Goal: Transaction & Acquisition: Purchase product/service

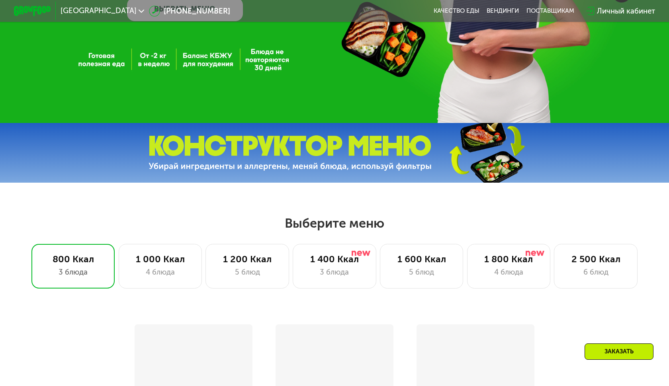
scroll to position [216, 0]
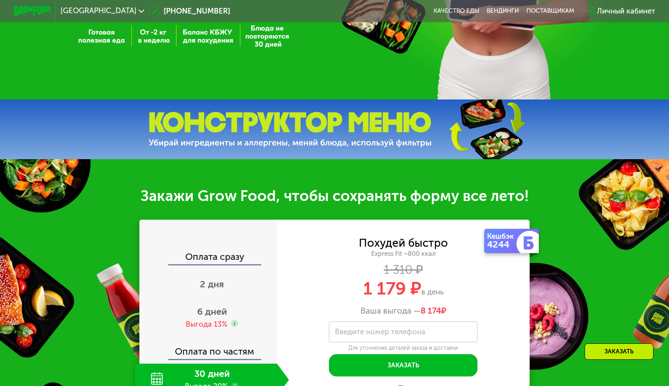
click at [331, 238] on div "Похудей быстро Express Fit ~800 ккал 1 310 ₽ 1 179 ₽ в день Ваша выгода — 8 174…" at bounding box center [403, 277] width 253 height 78
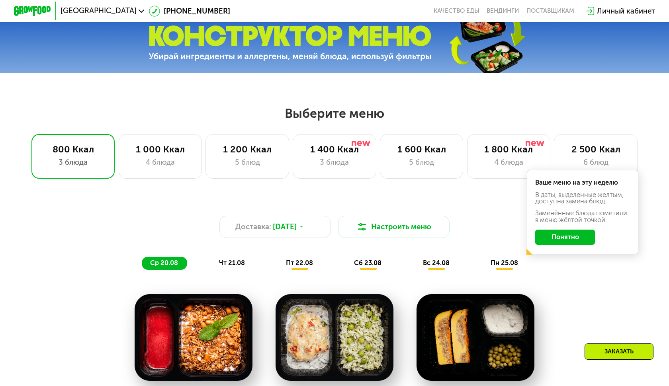
scroll to position [259, 0]
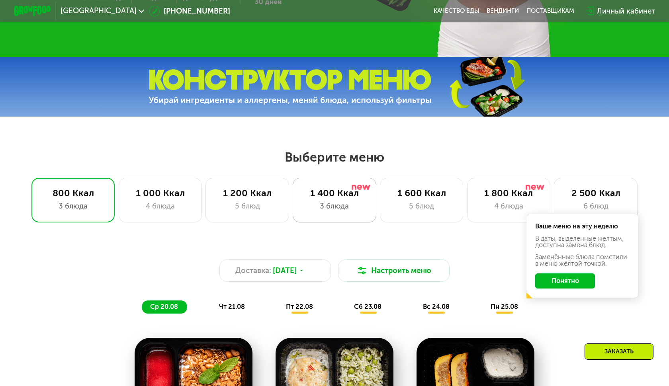
click at [336, 207] on div "3 блюда" at bounding box center [334, 206] width 64 height 11
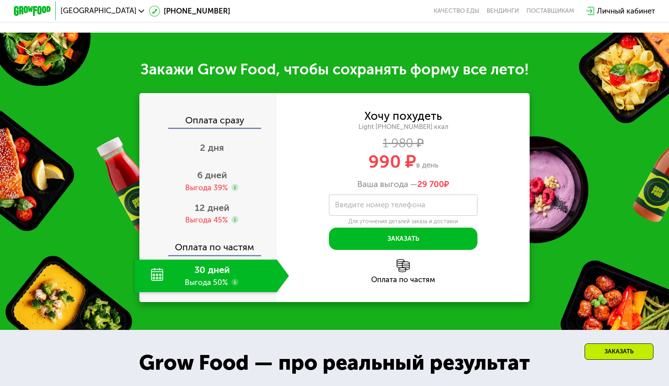
scroll to position [796, 0]
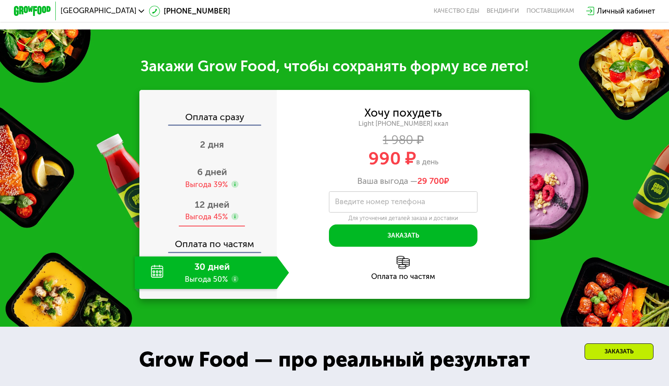
click at [219, 210] on span "12 дней" at bounding box center [212, 204] width 35 height 11
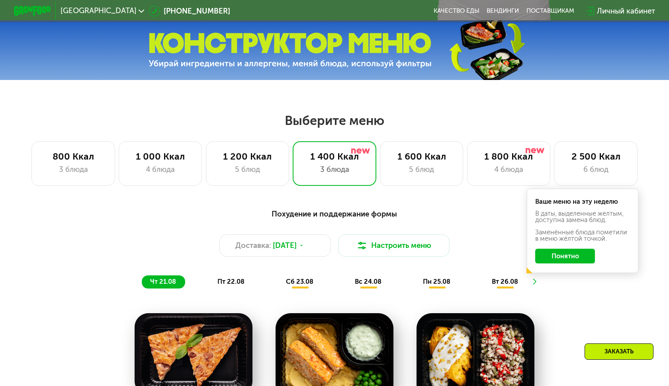
scroll to position [298, 0]
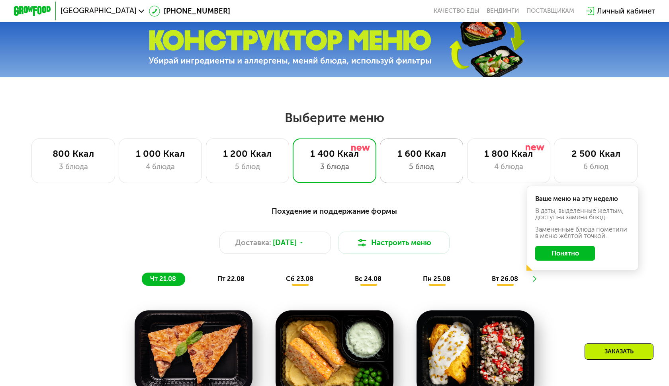
click at [415, 166] on div "5 блюд" at bounding box center [421, 166] width 64 height 11
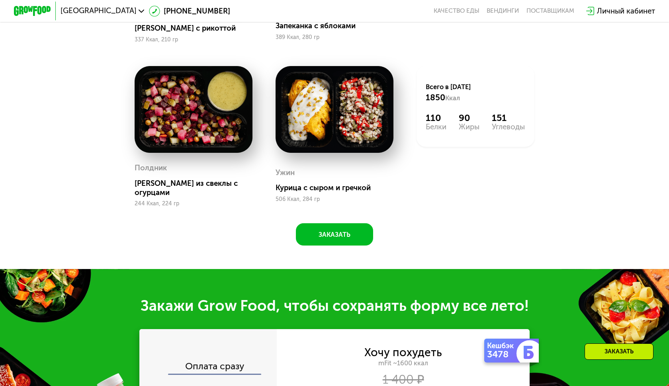
scroll to position [342, 0]
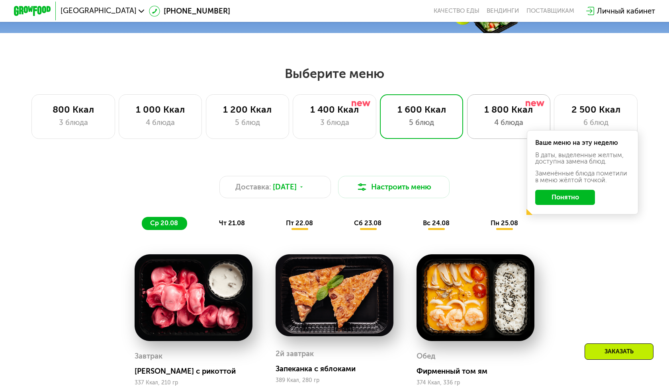
click at [491, 109] on div "1 800 Ккал" at bounding box center [509, 109] width 64 height 11
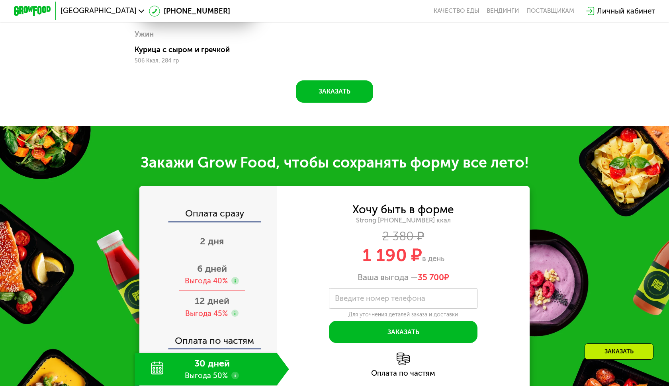
scroll to position [833, 0]
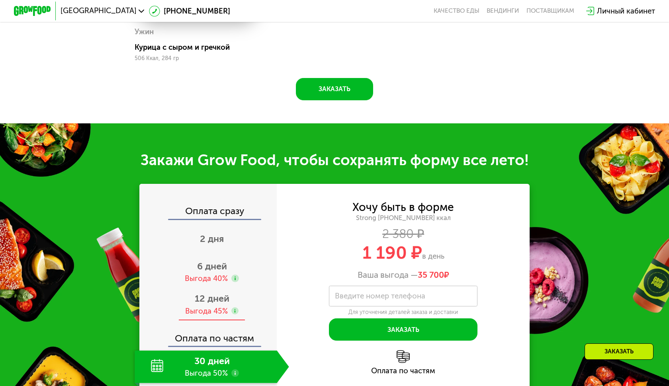
click at [223, 297] on span "12 дней" at bounding box center [212, 298] width 35 height 11
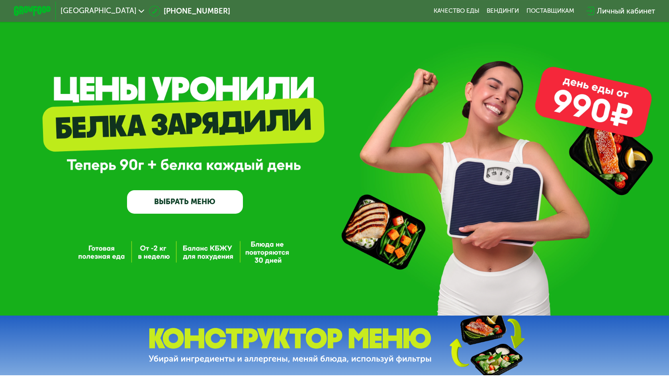
scroll to position [0, 0]
click at [615, 16] on div "Личный кабинет" at bounding box center [626, 11] width 58 height 11
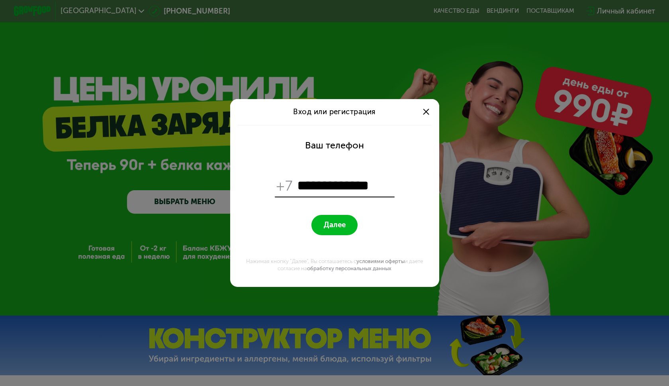
type input "**********"
click at [330, 229] on span "Далее" at bounding box center [335, 225] width 22 height 9
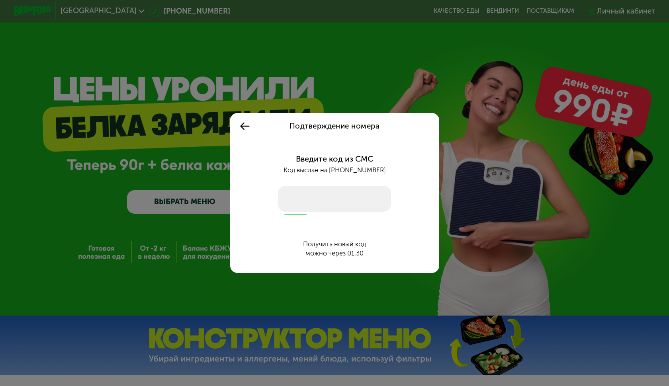
click at [341, 194] on input "number" at bounding box center [334, 199] width 113 height 26
type input "****"
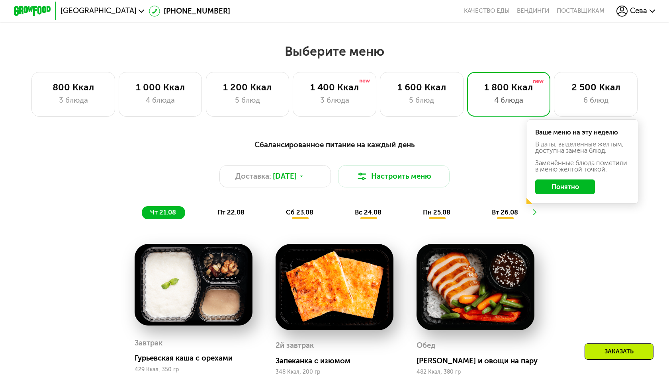
scroll to position [348, 0]
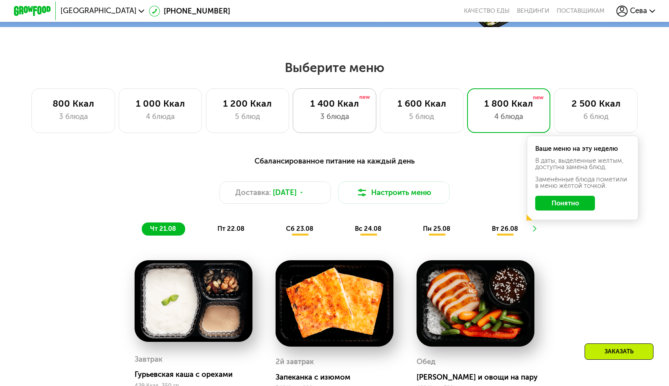
click at [380, 125] on div "1 400 Ккал 3 блюда" at bounding box center [421, 110] width 83 height 45
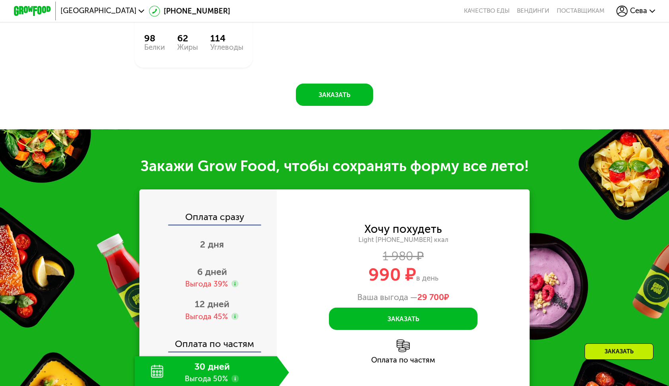
scroll to position [784, 0]
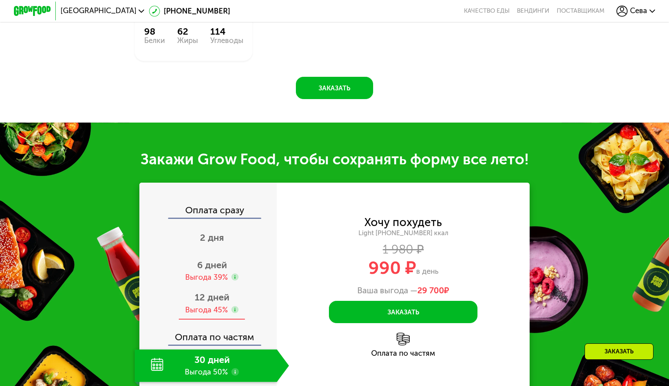
click at [205, 305] on div "Выгода 45%" at bounding box center [206, 310] width 43 height 10
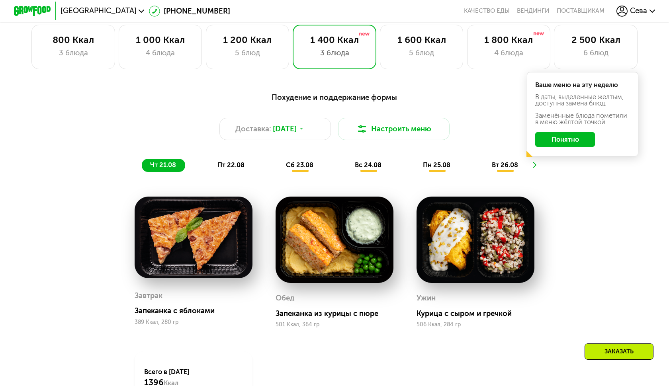
scroll to position [372, 0]
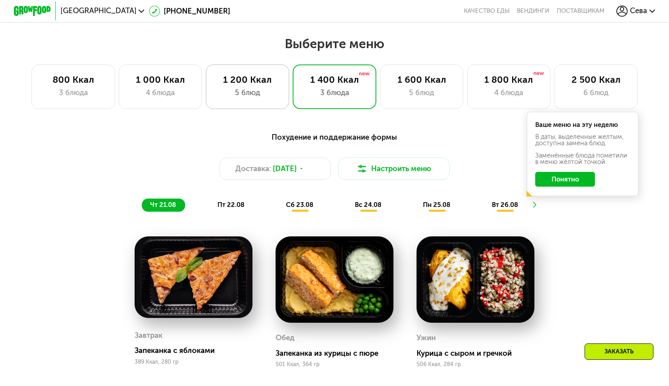
click at [293, 85] on div "1 200 Ккал 5 блюд" at bounding box center [334, 87] width 83 height 45
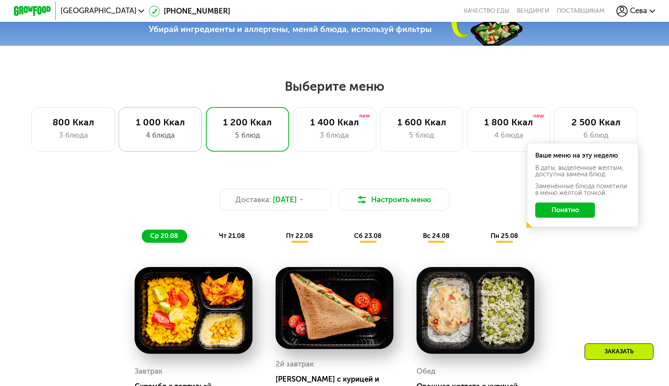
click at [169, 131] on div "4 блюда" at bounding box center [160, 135] width 64 height 11
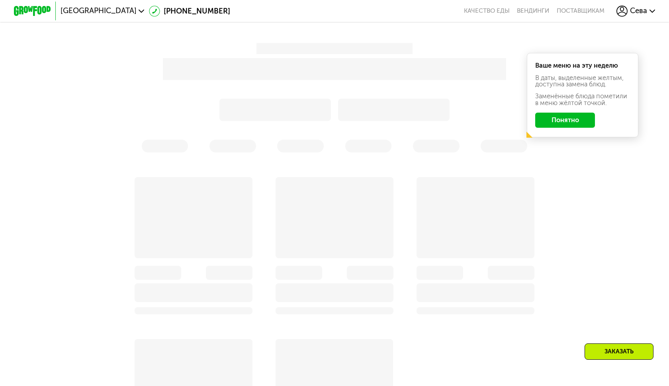
scroll to position [315, 0]
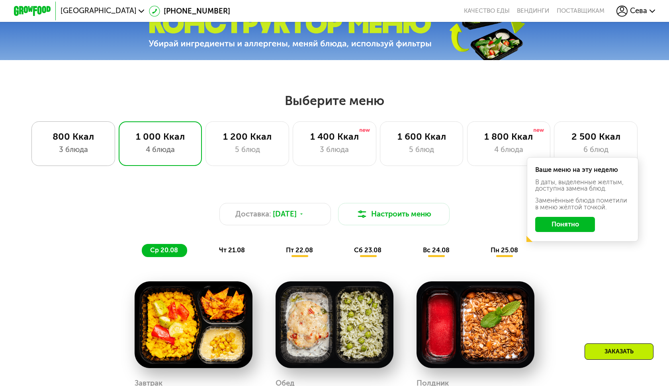
click at [103, 139] on div "800 Ккал" at bounding box center [73, 136] width 64 height 11
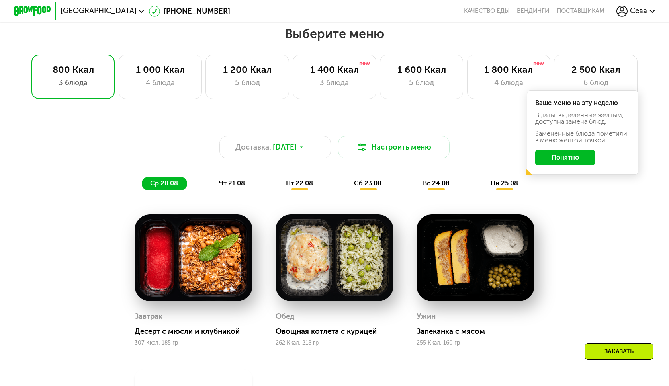
scroll to position [364, 0]
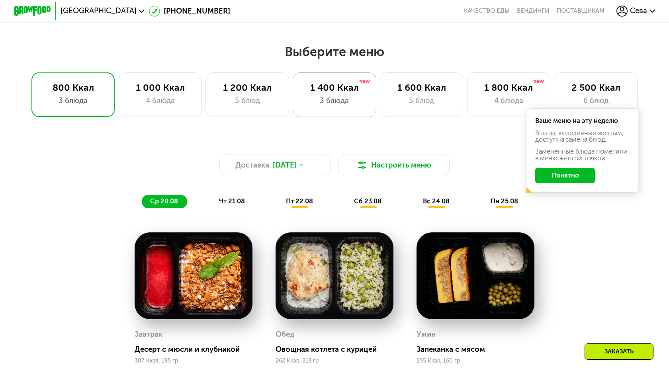
click at [380, 94] on div "1 400 Ккал 3 блюда" at bounding box center [421, 94] width 83 height 45
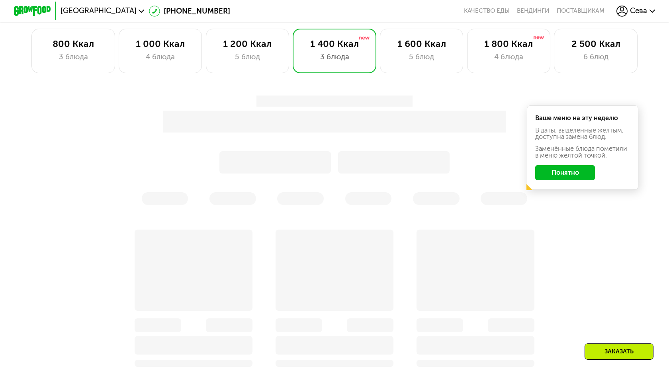
scroll to position [346, 0]
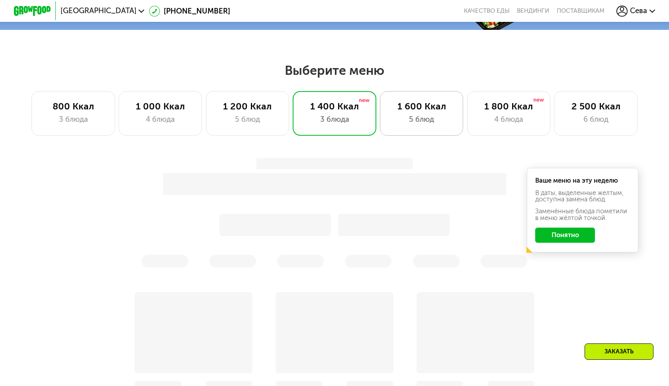
click at [417, 104] on div "1 600 Ккал" at bounding box center [421, 106] width 64 height 11
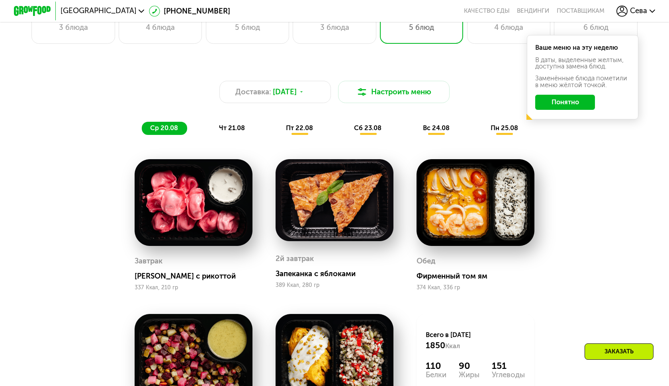
scroll to position [286, 0]
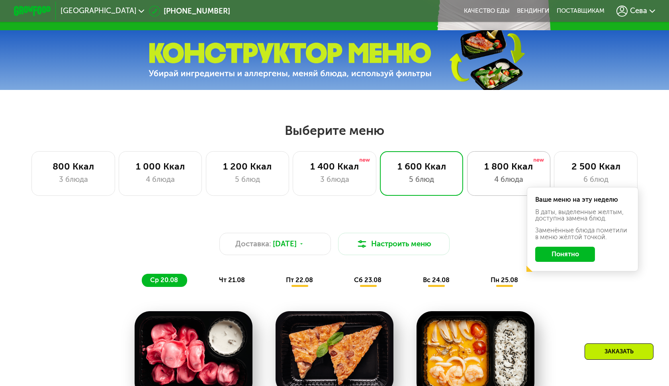
click at [494, 184] on div "4 блюда" at bounding box center [509, 179] width 64 height 11
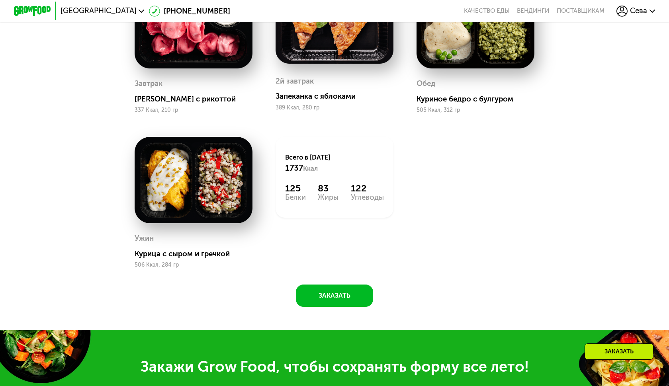
scroll to position [372, 0]
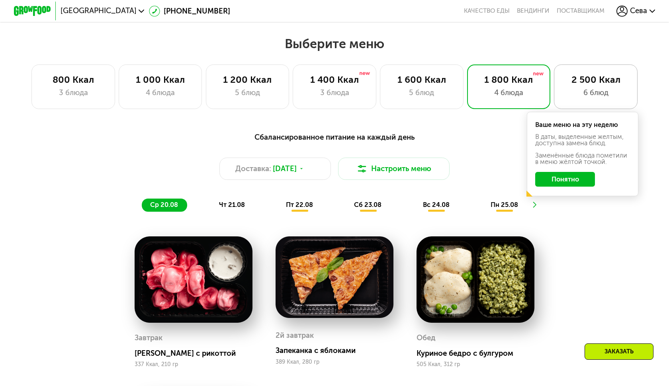
click at [593, 83] on div "2 500 Ккал" at bounding box center [596, 79] width 64 height 11
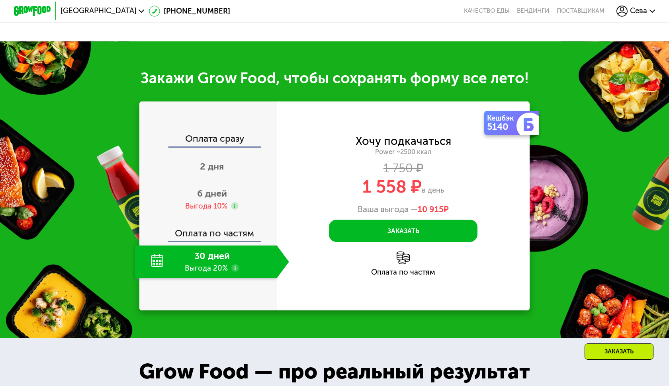
scroll to position [950, 0]
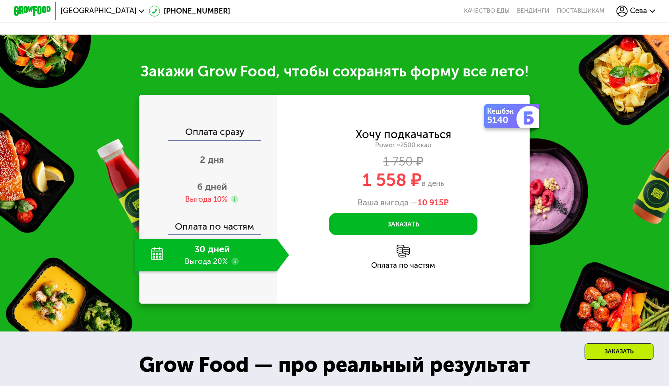
click at [118, 10] on span "Санкт-Петербург" at bounding box center [99, 11] width 76 height 8
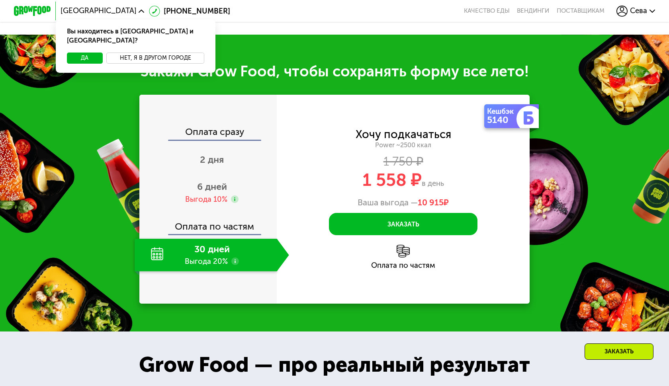
click at [151, 53] on button "Нет, я в другом городе" at bounding box center [155, 58] width 98 height 11
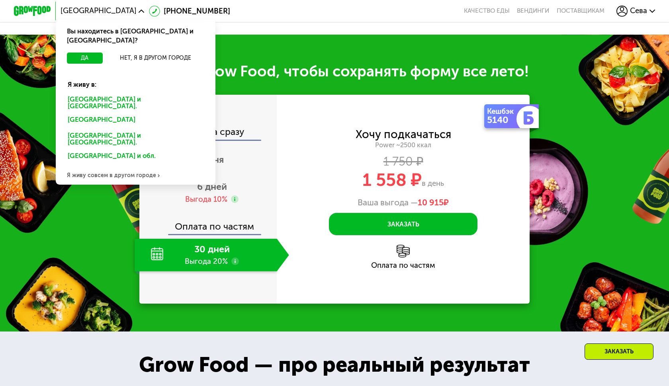
click at [96, 113] on div "Москве и обл." at bounding box center [133, 120] width 145 height 15
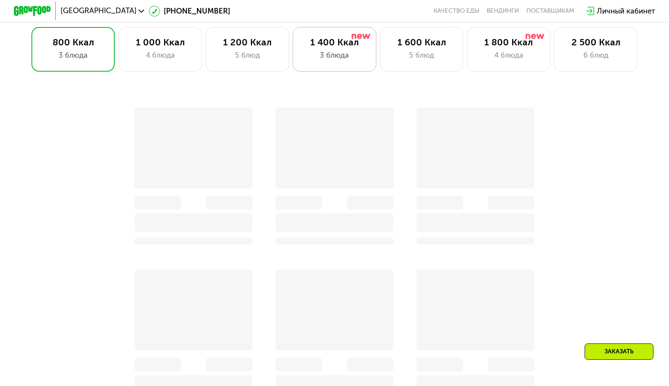
click at [346, 51] on div "3 блюда" at bounding box center [334, 55] width 64 height 11
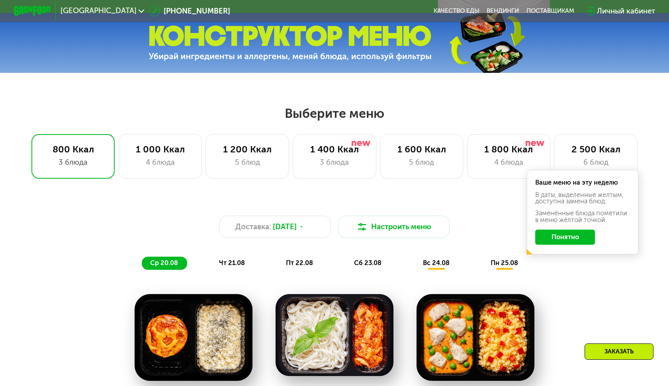
scroll to position [307, 0]
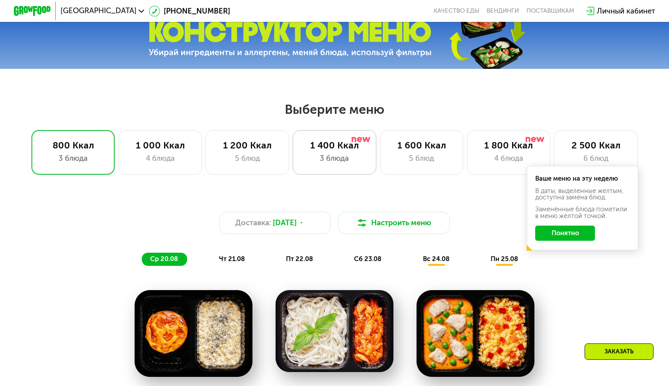
click at [332, 143] on div "1 400 Ккал" at bounding box center [334, 145] width 64 height 11
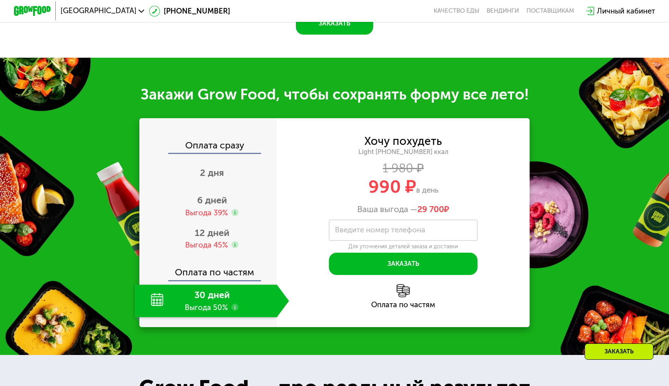
scroll to position [819, 0]
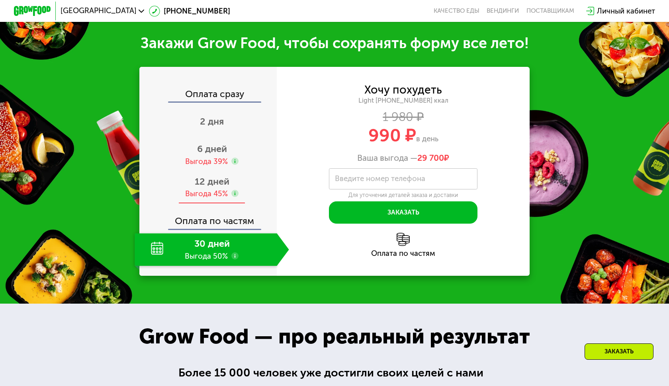
click at [225, 187] on span "12 дней" at bounding box center [212, 181] width 35 height 11
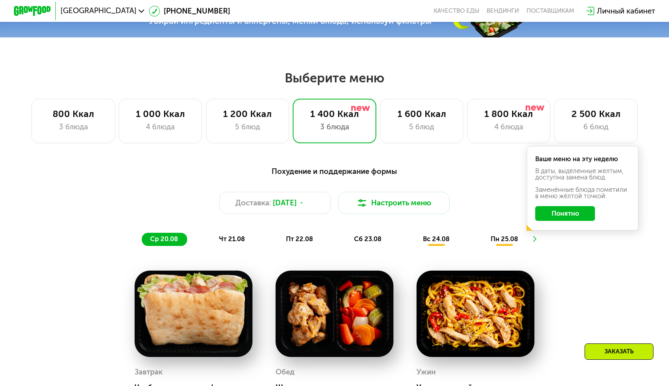
scroll to position [336, 0]
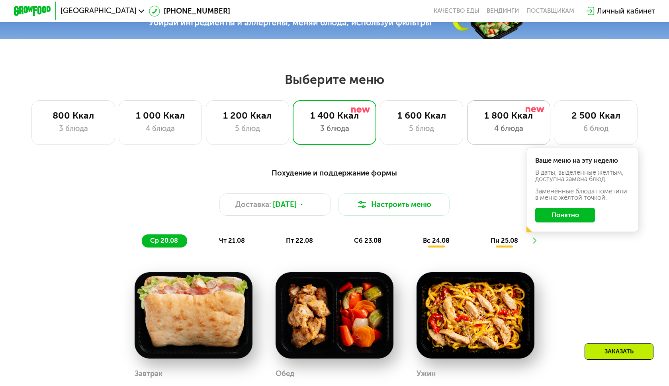
click at [486, 112] on div "1 800 Ккал" at bounding box center [509, 115] width 64 height 11
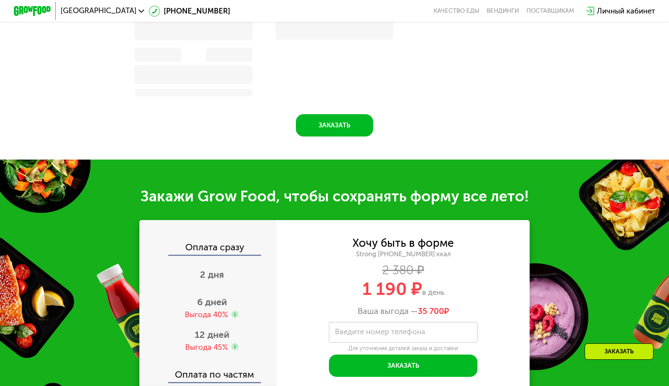
scroll to position [937, 0]
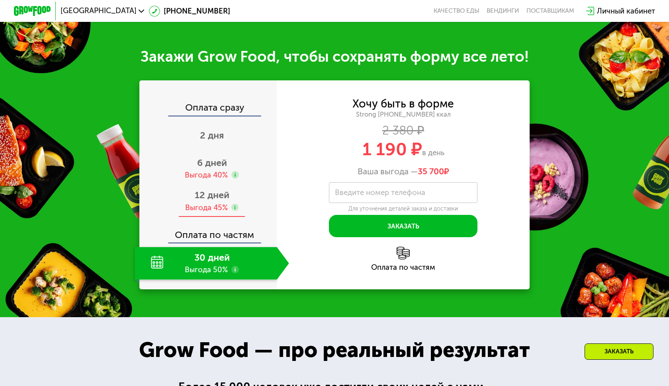
click at [221, 196] on span "12 дней" at bounding box center [212, 195] width 35 height 11
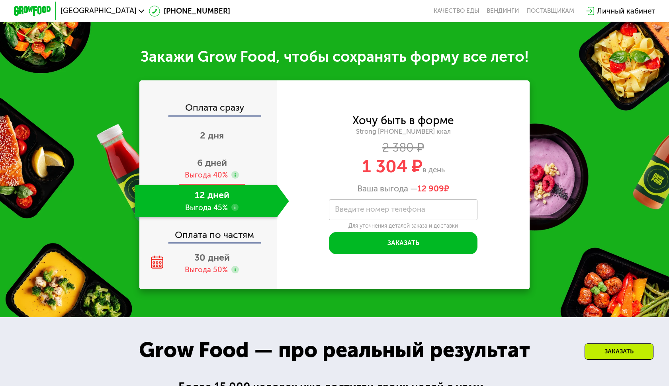
click at [200, 173] on div "Выгода 40%" at bounding box center [206, 175] width 43 height 10
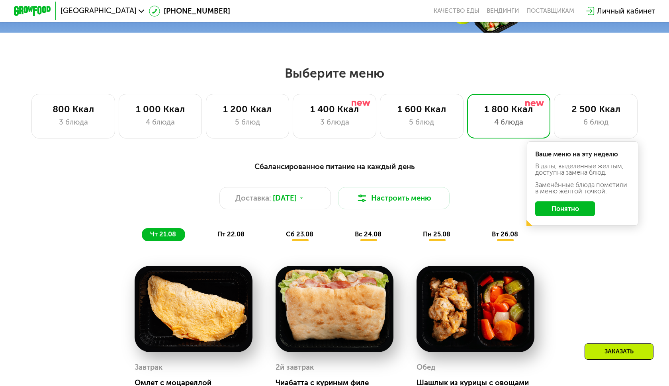
scroll to position [213, 0]
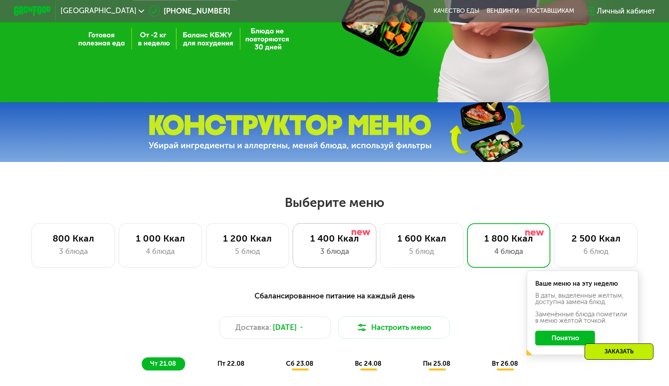
click at [332, 249] on div "3 блюда" at bounding box center [335, 251] width 64 height 11
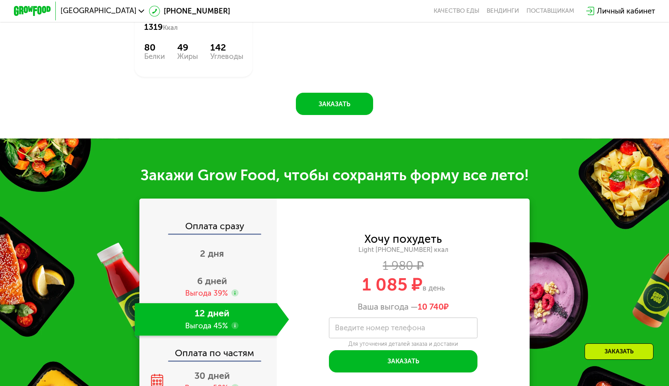
scroll to position [784, 0]
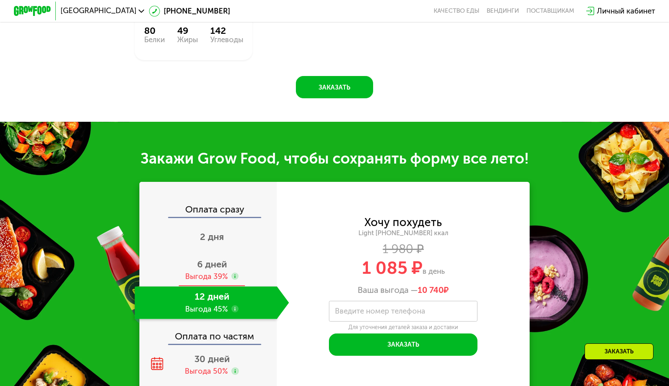
click at [218, 272] on div "Выгода 39%" at bounding box center [206, 277] width 43 height 10
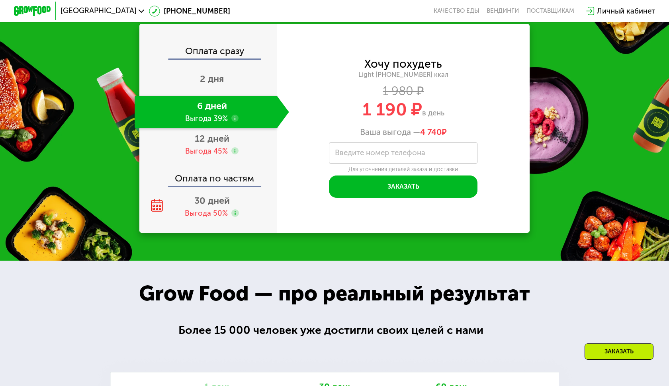
scroll to position [871, 0]
click at [237, 155] on use at bounding box center [235, 151] width 8 height 8
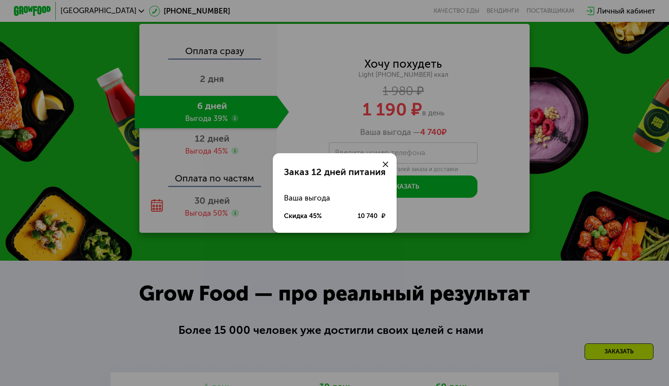
click at [384, 164] on use at bounding box center [386, 165] width 6 height 6
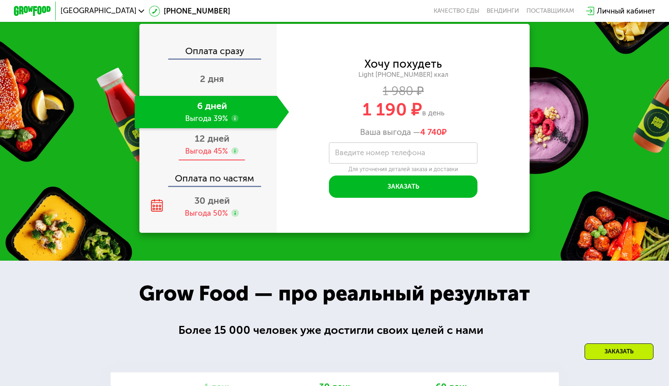
click at [211, 144] on span "12 дней" at bounding box center [212, 138] width 35 height 11
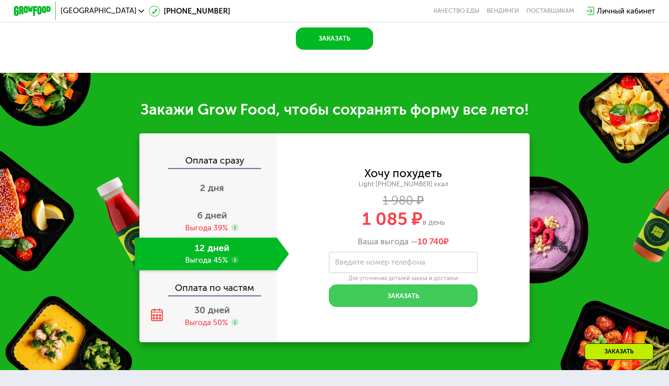
click at [393, 290] on button "Заказать" at bounding box center [403, 296] width 149 height 22
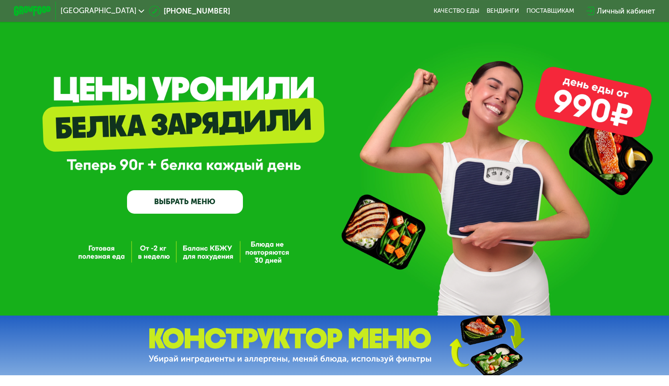
scroll to position [0, 0]
click at [616, 16] on div "Личный кабинет" at bounding box center [626, 11] width 58 height 11
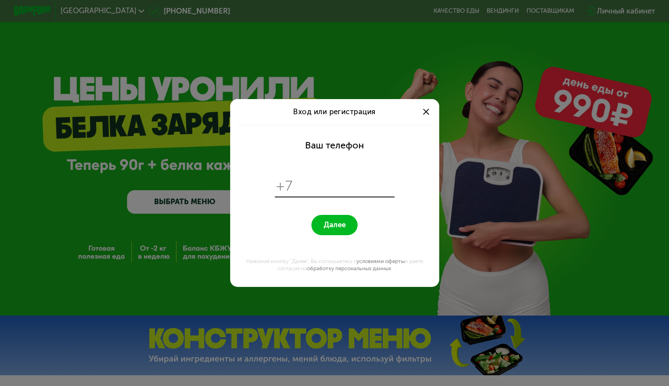
click at [423, 111] on div at bounding box center [425, 111] width 11 height 11
